Goal: Task Accomplishment & Management: Use online tool/utility

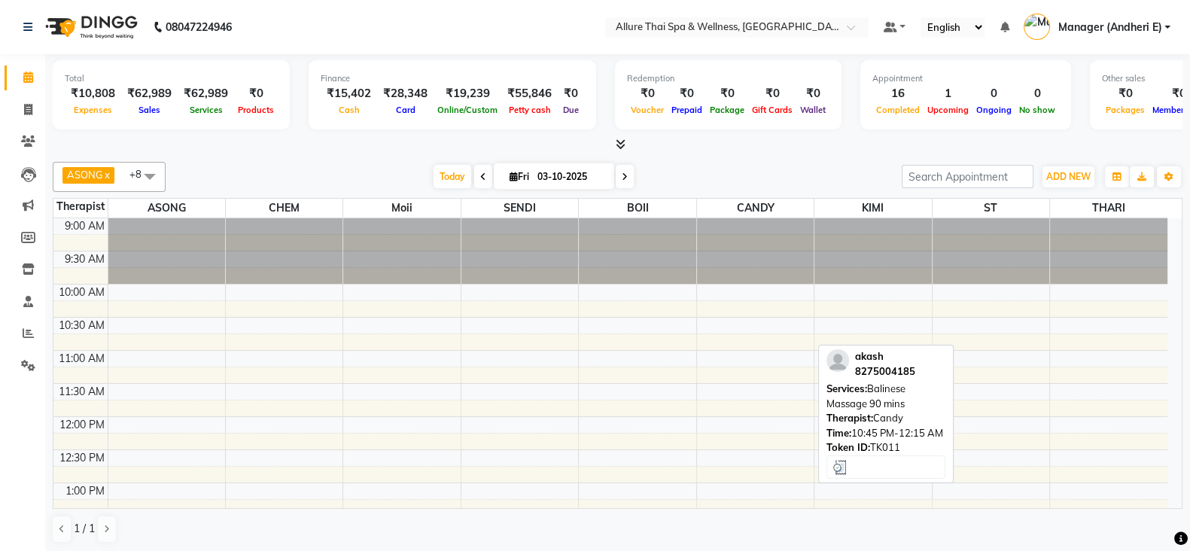
scroll to position [700, 0]
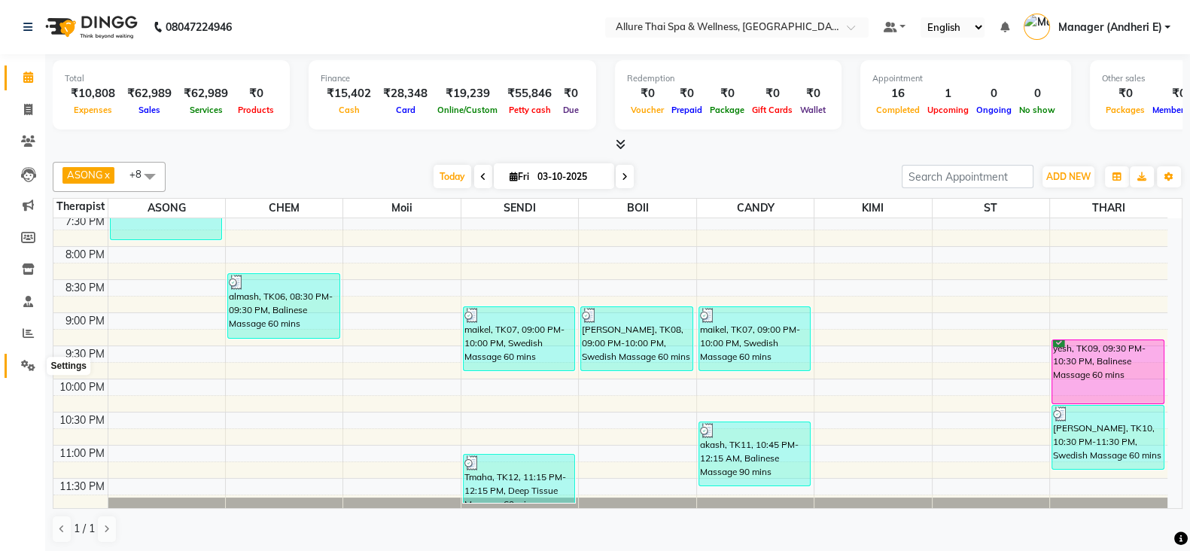
click at [26, 364] on icon at bounding box center [28, 365] width 14 height 11
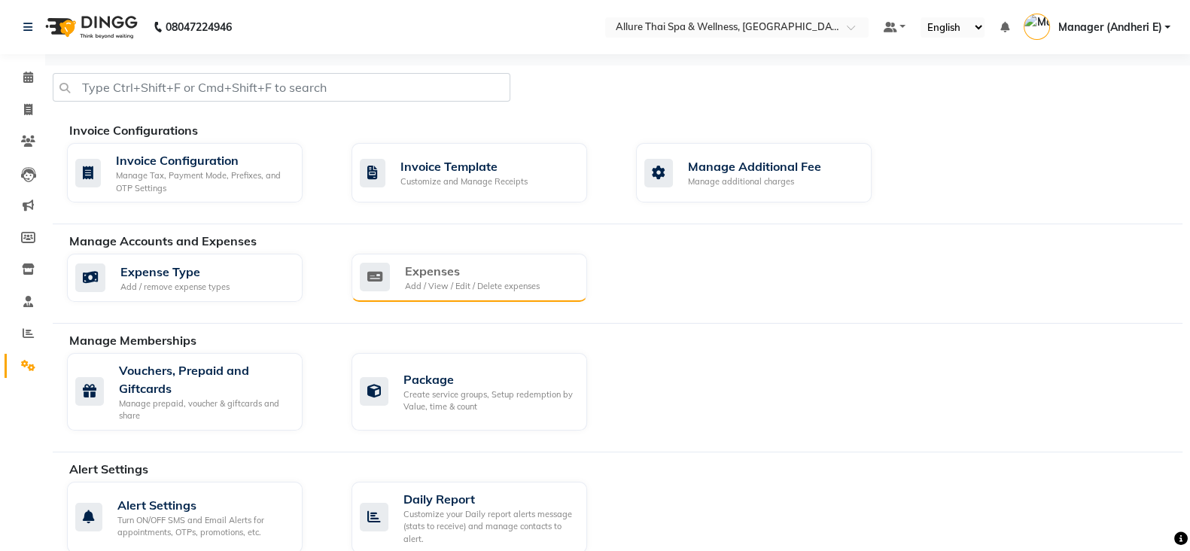
click at [472, 291] on div "Expenses Add / View / Edit / Delete expenses" at bounding box center [470, 278] width 236 height 48
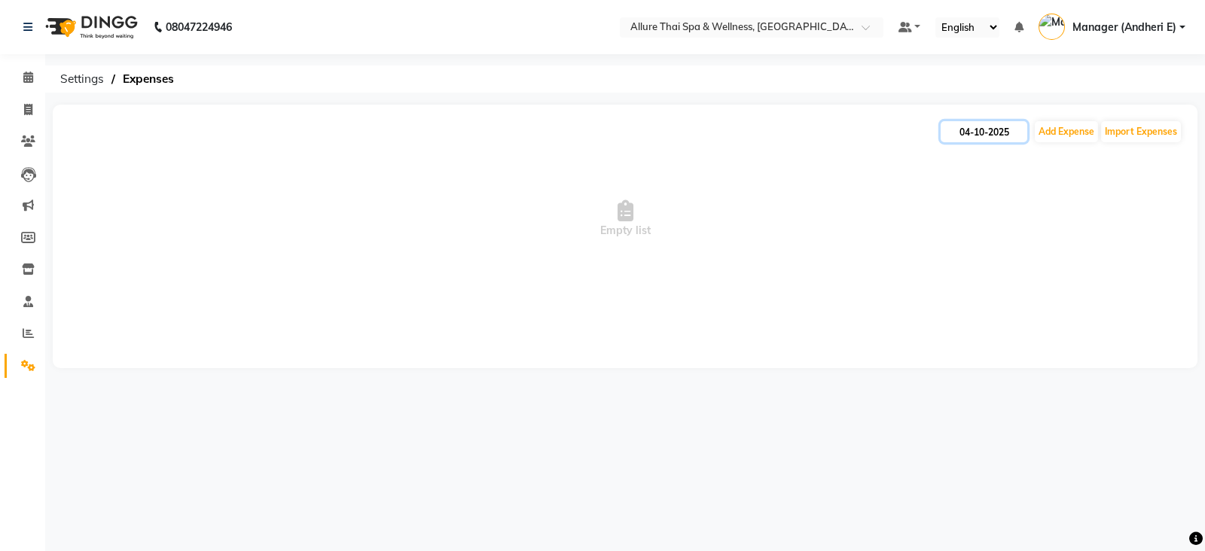
click at [977, 133] on input "04-10-2025" at bounding box center [983, 131] width 87 height 21
select select "10"
select select "2025"
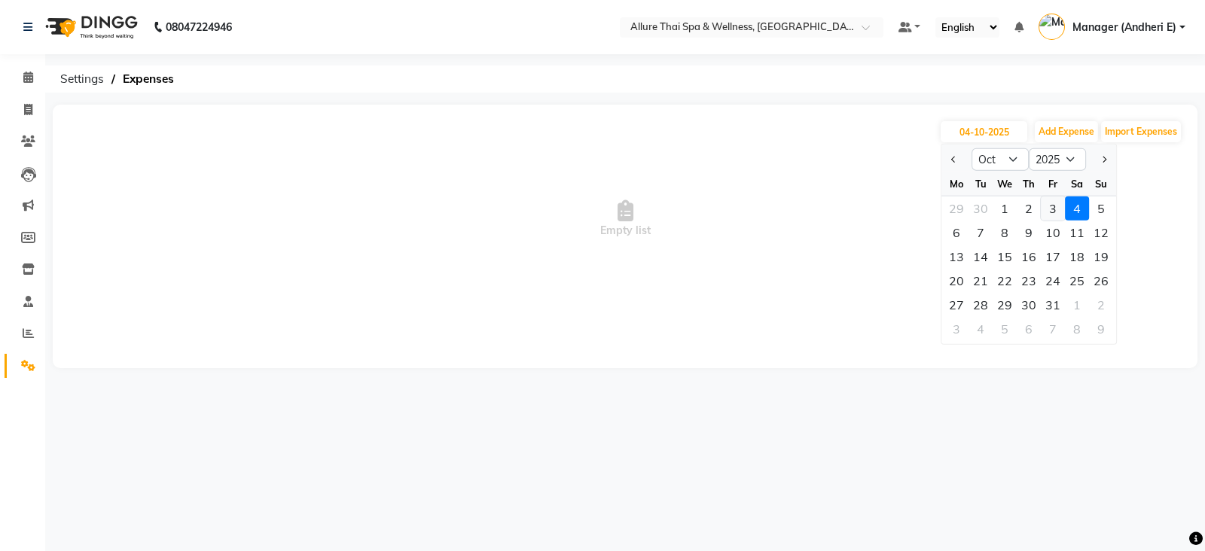
click at [1050, 206] on div "3" at bounding box center [1053, 209] width 24 height 24
type input "03-10-2025"
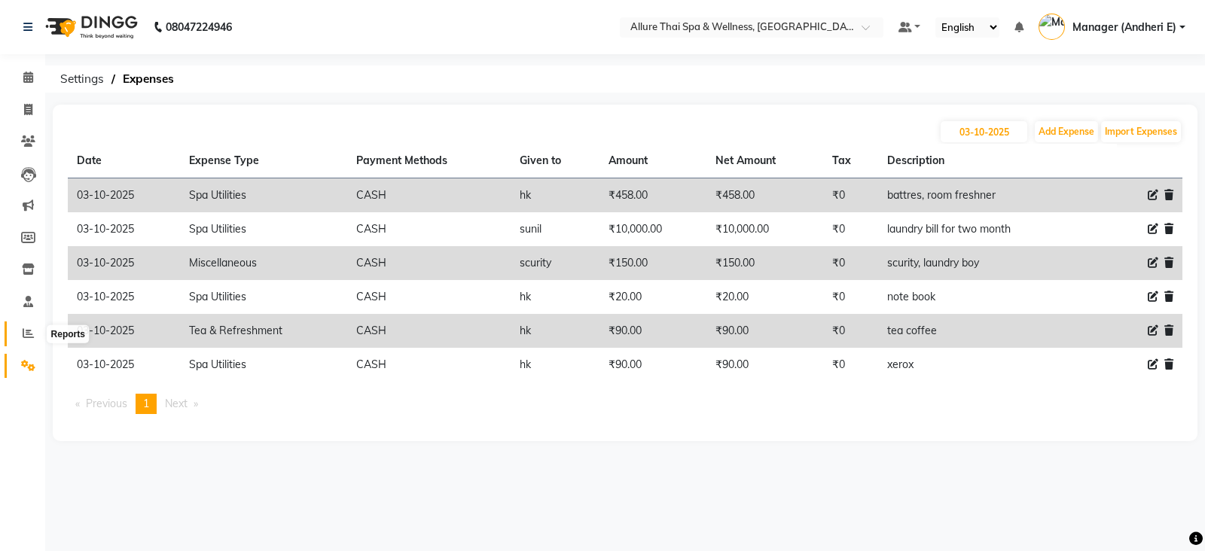
click at [30, 334] on icon at bounding box center [28, 333] width 11 height 11
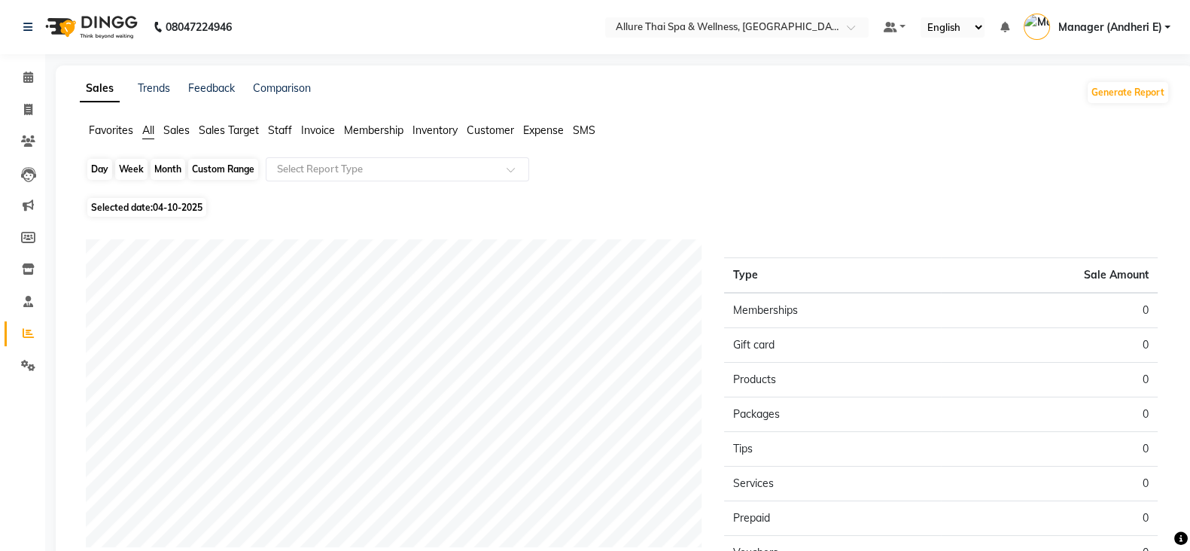
click at [90, 167] on div "Day" at bounding box center [99, 169] width 25 height 21
select select "10"
select select "2025"
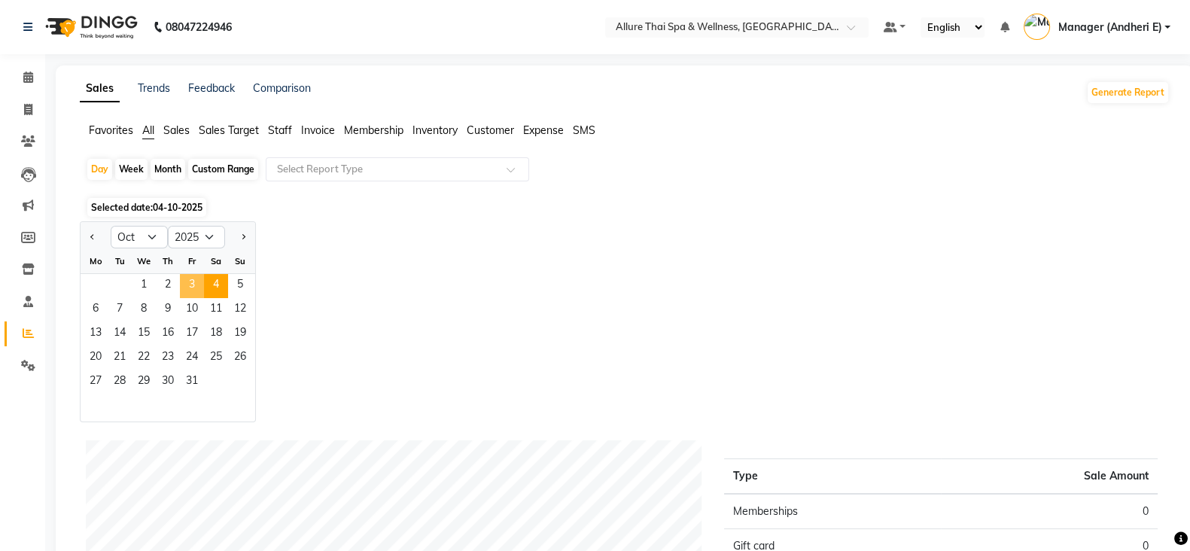
click at [184, 282] on span "3" at bounding box center [192, 286] width 24 height 24
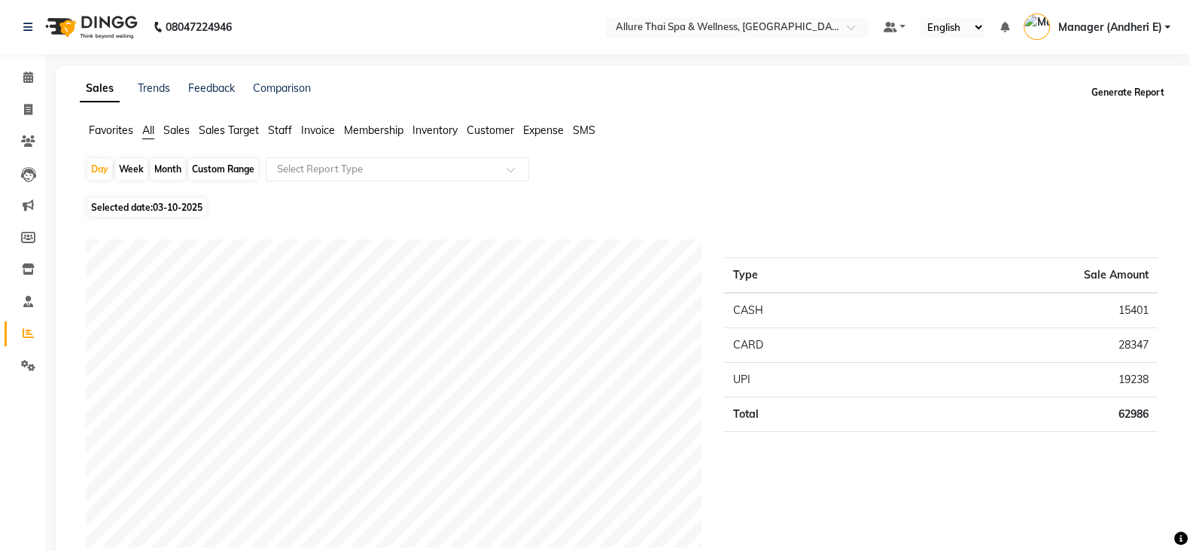
click at [1132, 93] on button "Generate Report" at bounding box center [1128, 92] width 81 height 21
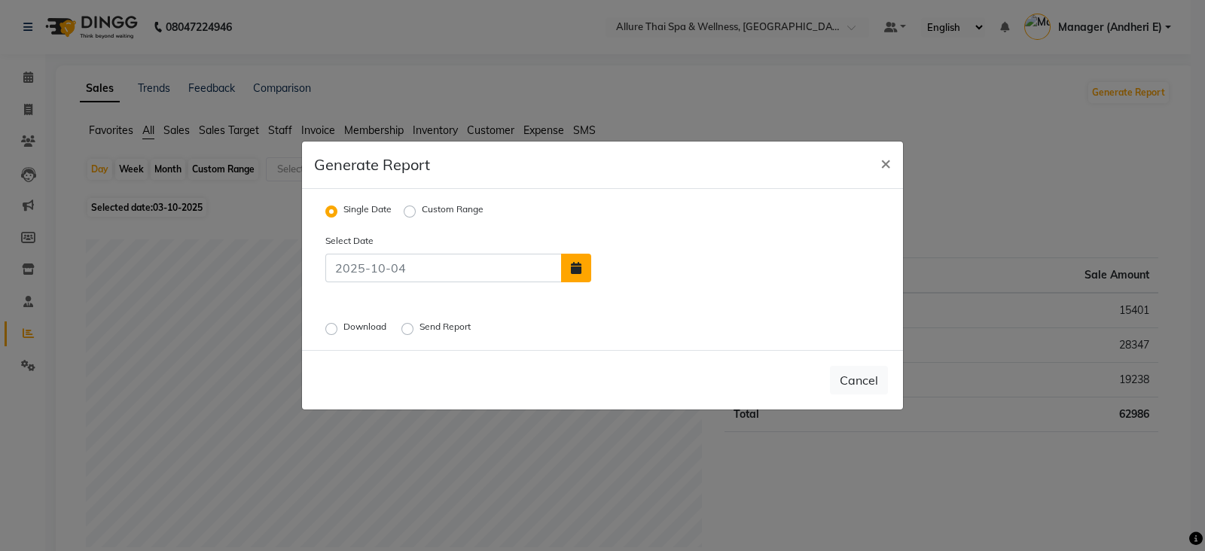
click at [578, 268] on icon "button" at bounding box center [576, 268] width 11 height 12
select select "10"
select select "2025"
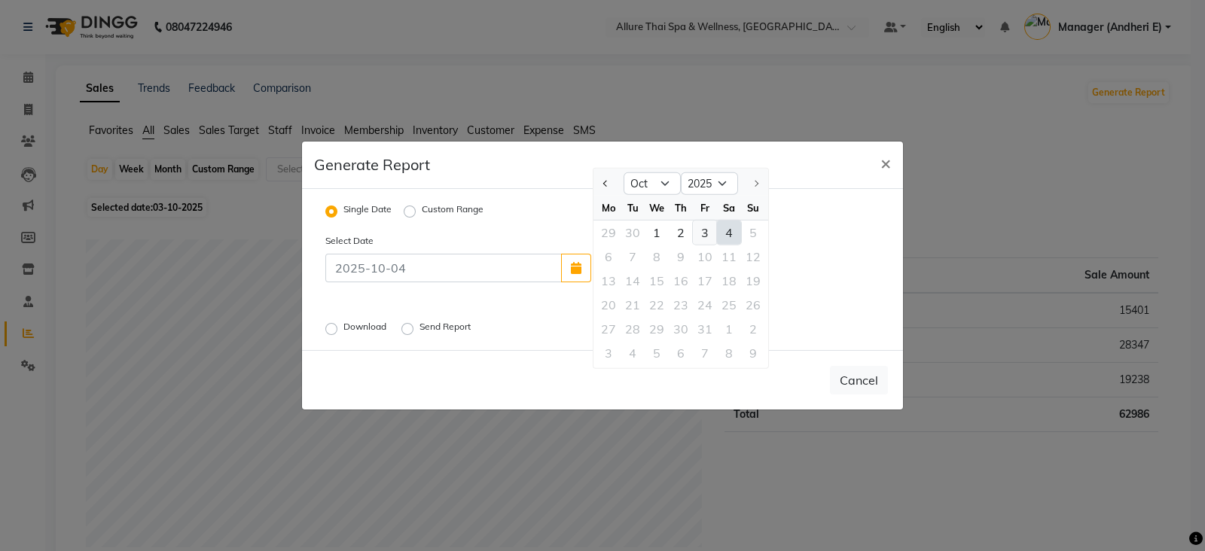
click at [703, 230] on div "3" at bounding box center [705, 233] width 24 height 24
type input "03-10-2025"
click at [343, 329] on label "Download" at bounding box center [366, 329] width 46 height 18
click at [329, 329] on input "Download" at bounding box center [333, 329] width 11 height 11
radio input "true"
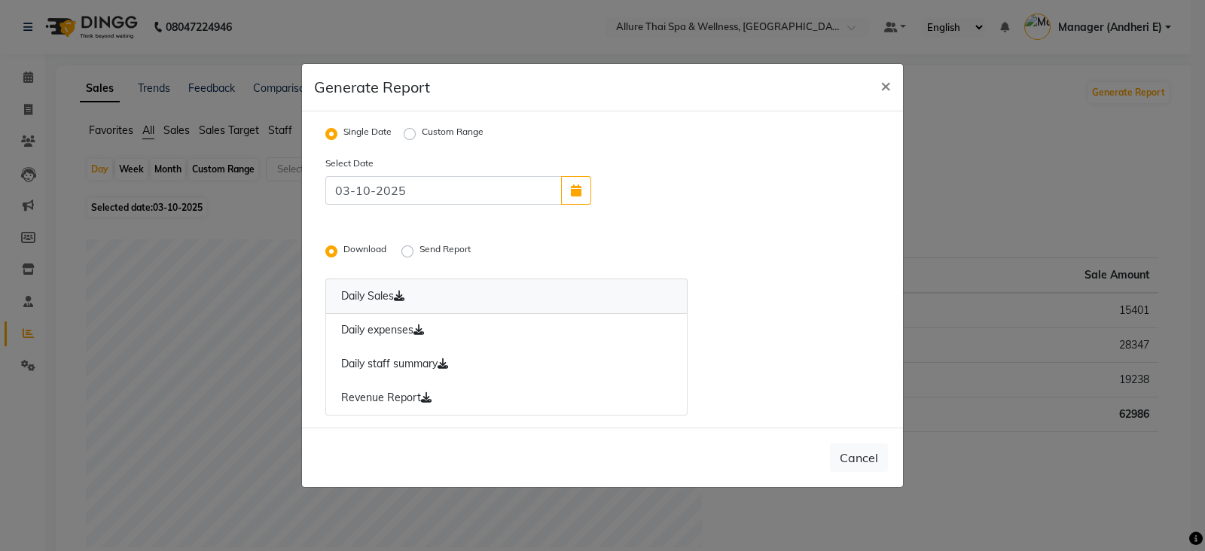
click at [377, 300] on link "Daily Sales" at bounding box center [506, 296] width 362 height 35
